Goal: Task Accomplishment & Management: Manage account settings

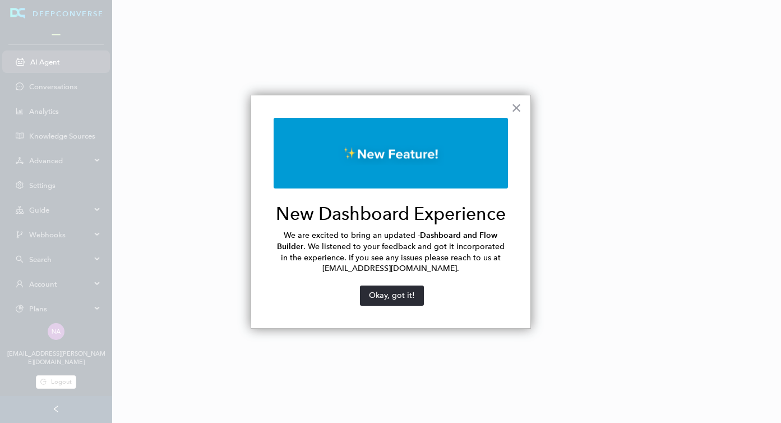
click at [49, 282] on div at bounding box center [390, 211] width 781 height 423
click at [399, 299] on button "Okay, got it!" at bounding box center [392, 295] width 64 height 20
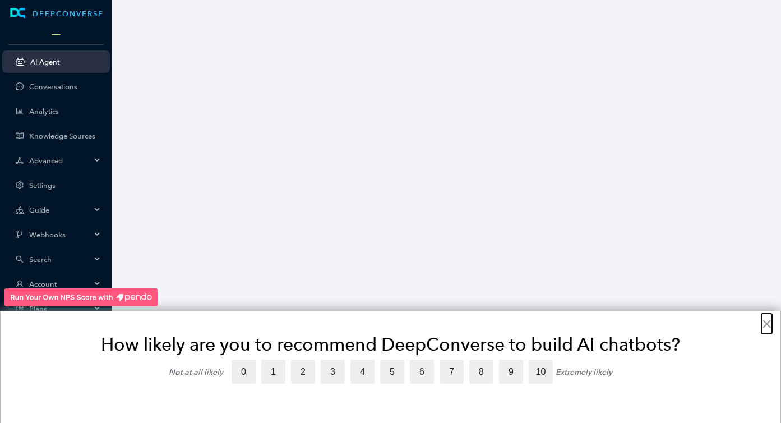
click at [765, 325] on button "×" at bounding box center [766, 323] width 11 height 18
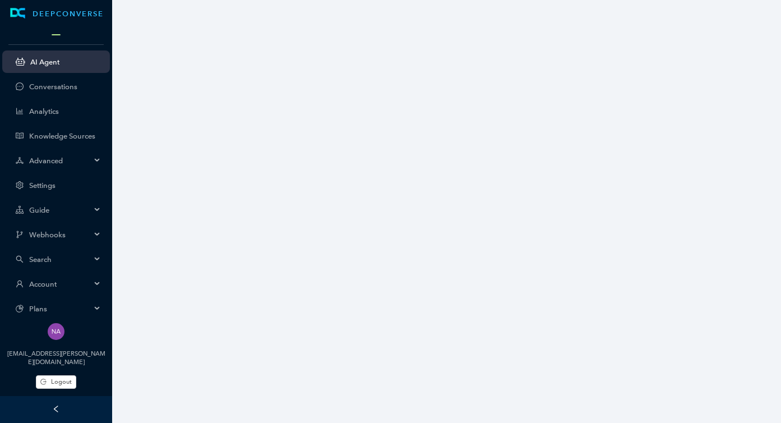
click at [57, 283] on span "Account" at bounding box center [60, 284] width 62 height 8
click at [48, 312] on link "Users" at bounding box center [65, 311] width 72 height 8
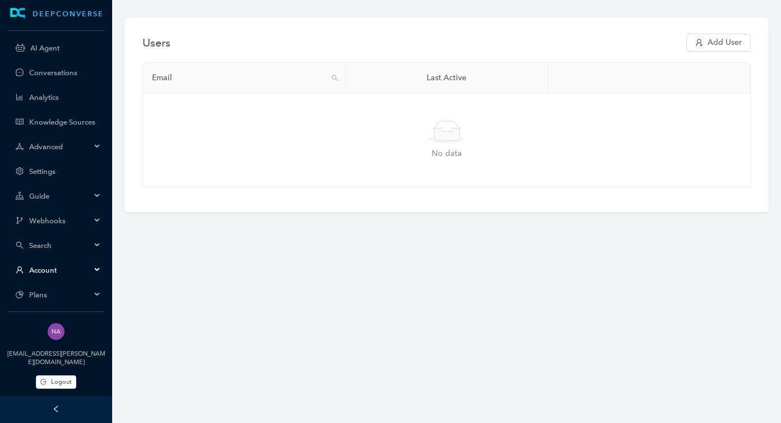
click at [48, 272] on span "Account" at bounding box center [60, 270] width 62 height 8
click at [52, 294] on link "Users" at bounding box center [65, 297] width 72 height 8
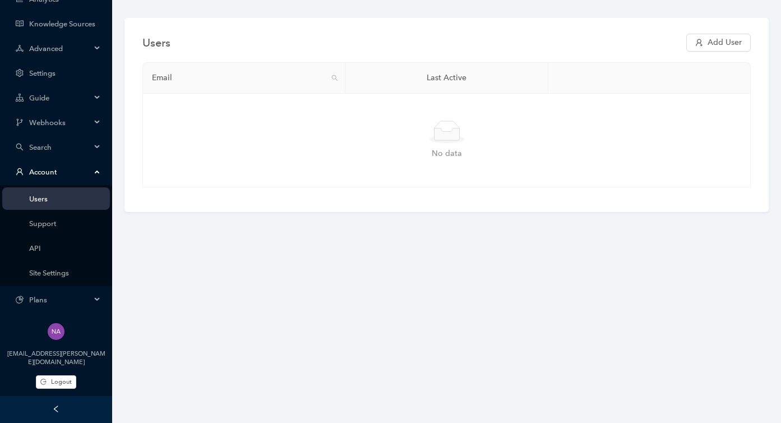
scroll to position [101, 0]
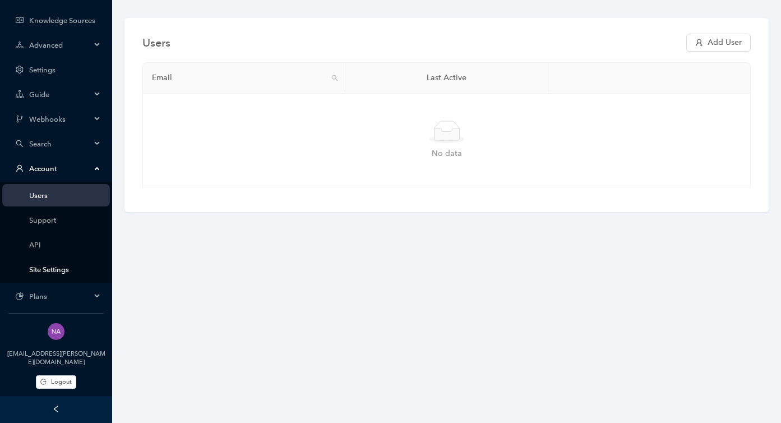
click at [49, 265] on link "Site Settings" at bounding box center [65, 269] width 72 height 8
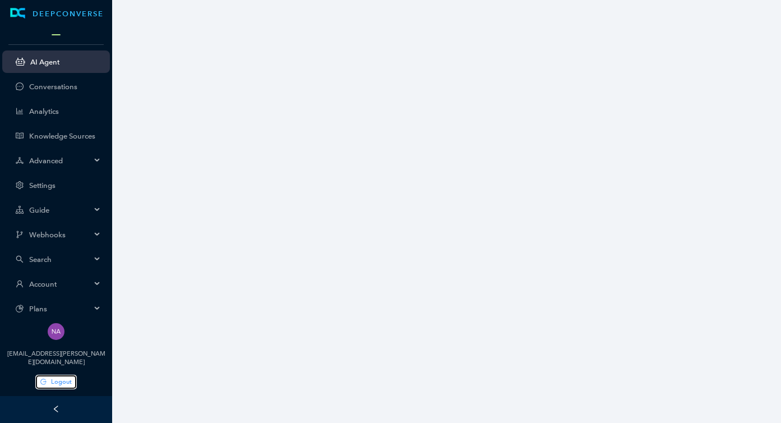
click at [56, 384] on span "Logout" at bounding box center [61, 382] width 21 height 10
